Goal: Task Accomplishment & Management: Use online tool/utility

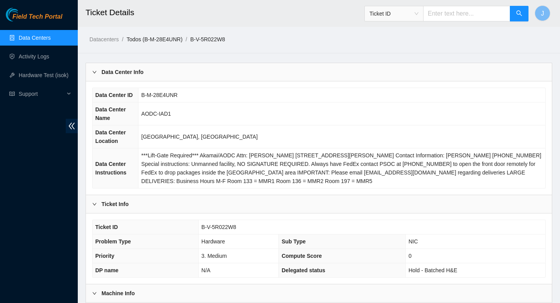
click at [168, 38] on link "Todos (B-M-28E4UNR)" at bounding box center [154, 39] width 56 height 6
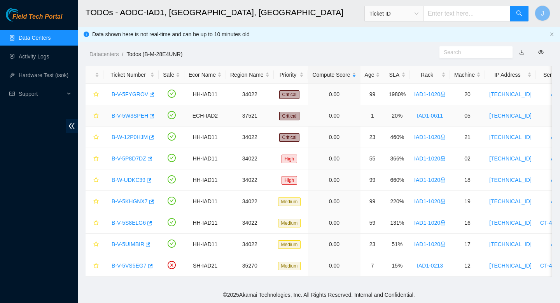
click at [154, 116] on div "B-V-5W3SPEH" at bounding box center [131, 115] width 47 height 12
click at [154, 117] on icon "button" at bounding box center [152, 116] width 5 height 4
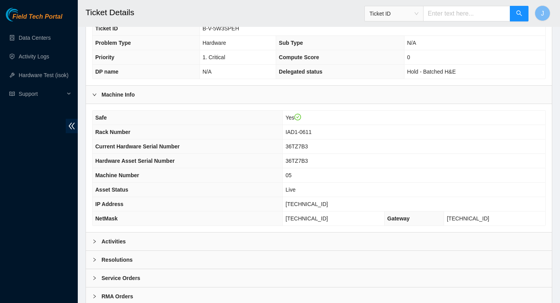
scroll to position [225, 0]
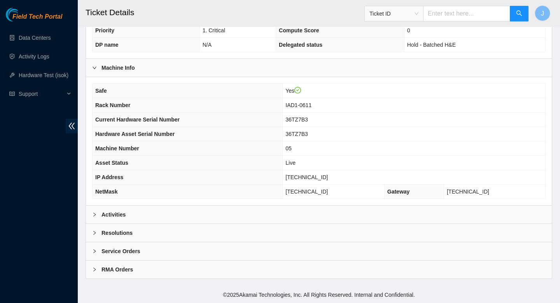
click at [260, 216] on div "Activities" at bounding box center [319, 214] width 466 height 18
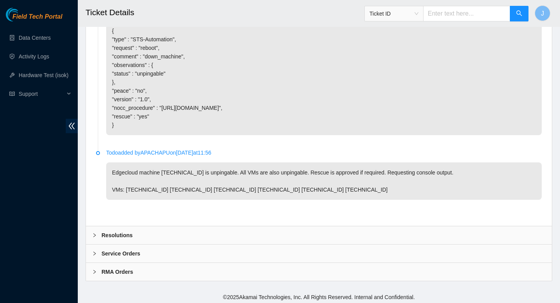
scroll to position [1177, 0]
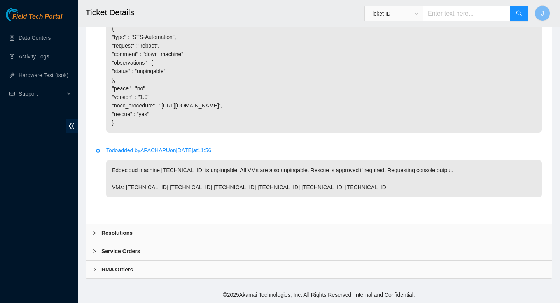
click at [258, 268] on div "RMA Orders" at bounding box center [319, 269] width 466 height 18
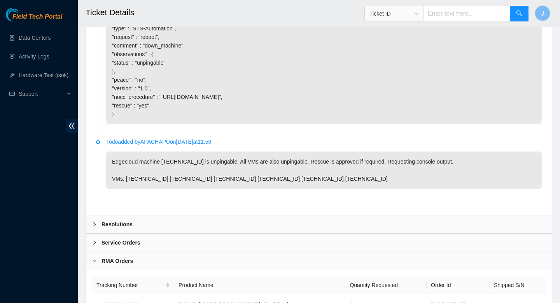
click at [260, 251] on div "Service Orders" at bounding box center [319, 242] width 466 height 18
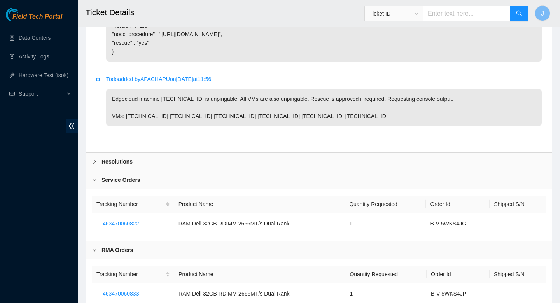
scroll to position [1239, 0]
click at [111, 185] on b "Service Orders" at bounding box center [121, 180] width 39 height 9
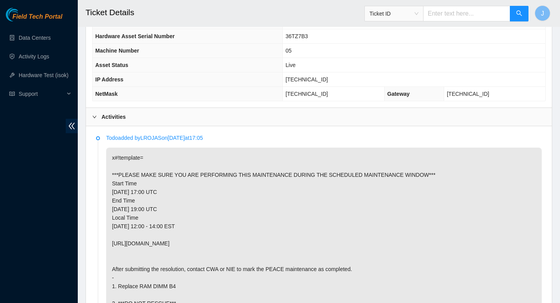
scroll to position [324, 0]
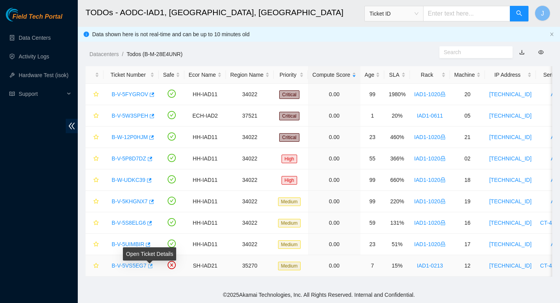
click at [152, 267] on icon "button" at bounding box center [149, 265] width 5 height 5
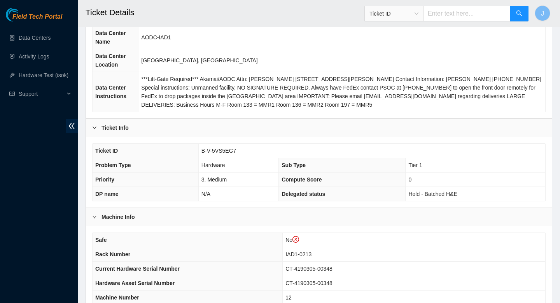
scroll to position [240, 0]
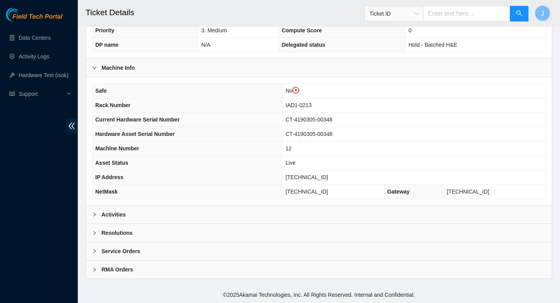
click at [198, 214] on div "Activities" at bounding box center [319, 214] width 466 height 18
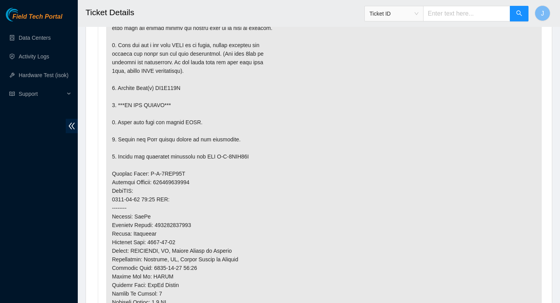
scroll to position [497, 0]
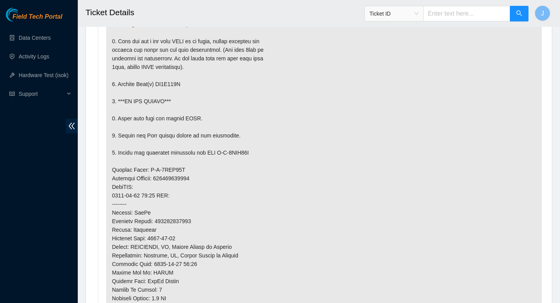
click at [182, 220] on p at bounding box center [324, 186] width 436 height 397
copy p "473665217825"
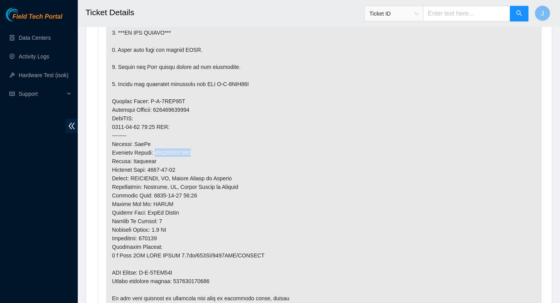
scroll to position [600, 0]
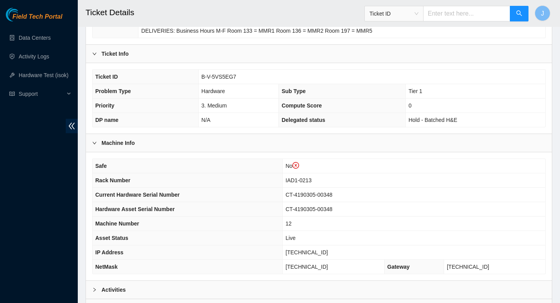
scroll to position [240, 0]
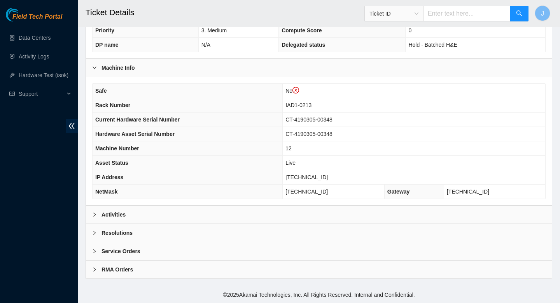
click at [224, 216] on div "Activities" at bounding box center [319, 214] width 466 height 18
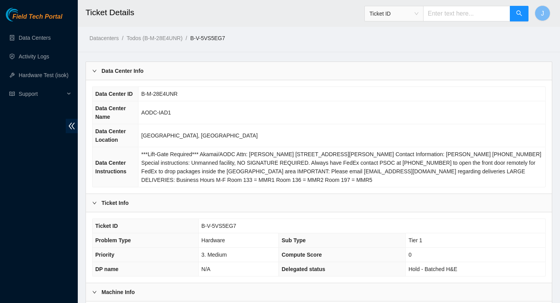
scroll to position [20, 0]
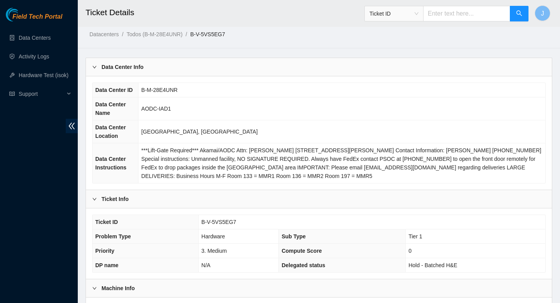
click at [219, 219] on span "B-V-5VS5EG7" at bounding box center [219, 222] width 35 height 6
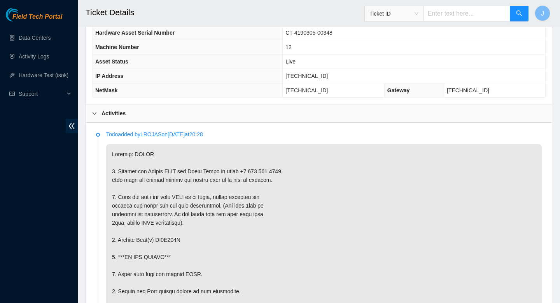
scroll to position [343, 0]
